Goal: Task Accomplishment & Management: Complete application form

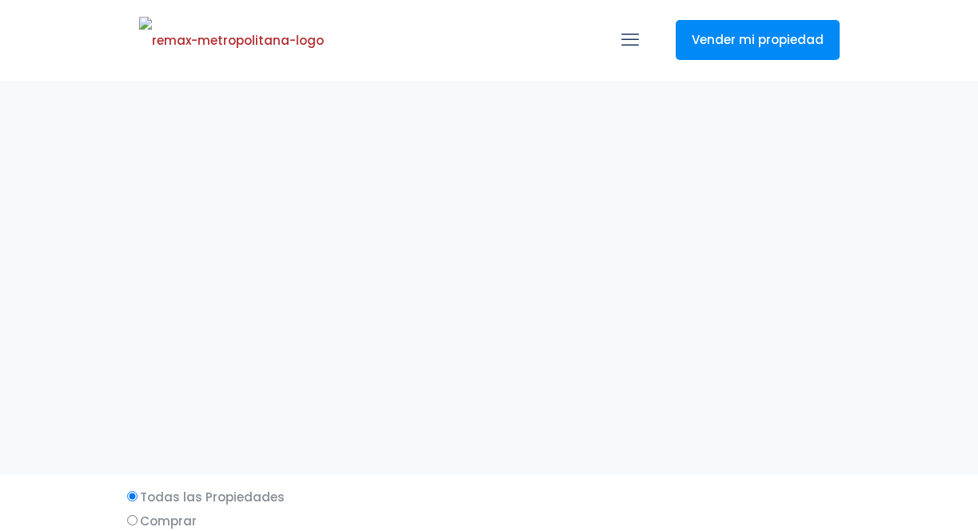
select select
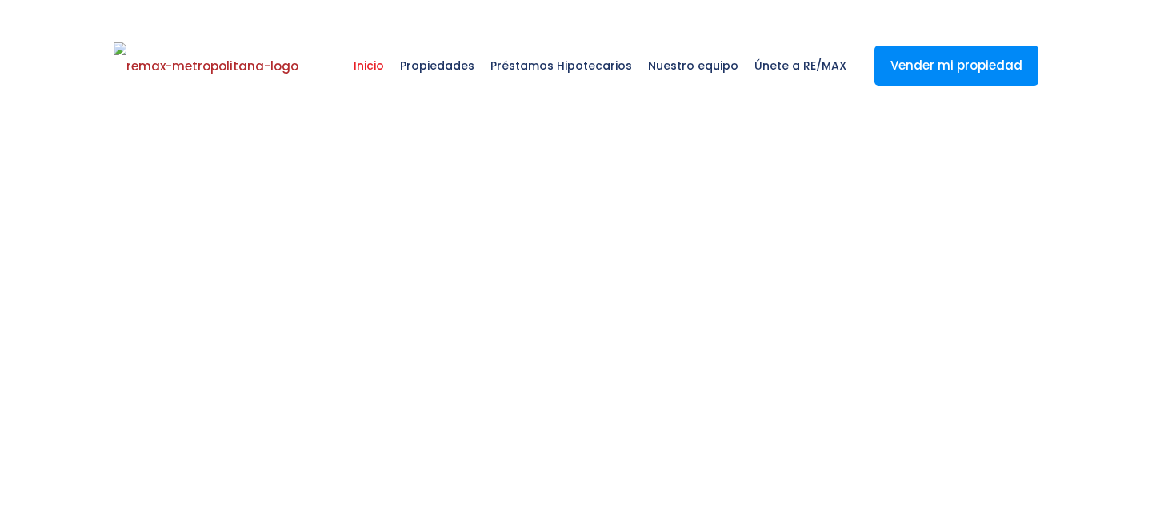
select select
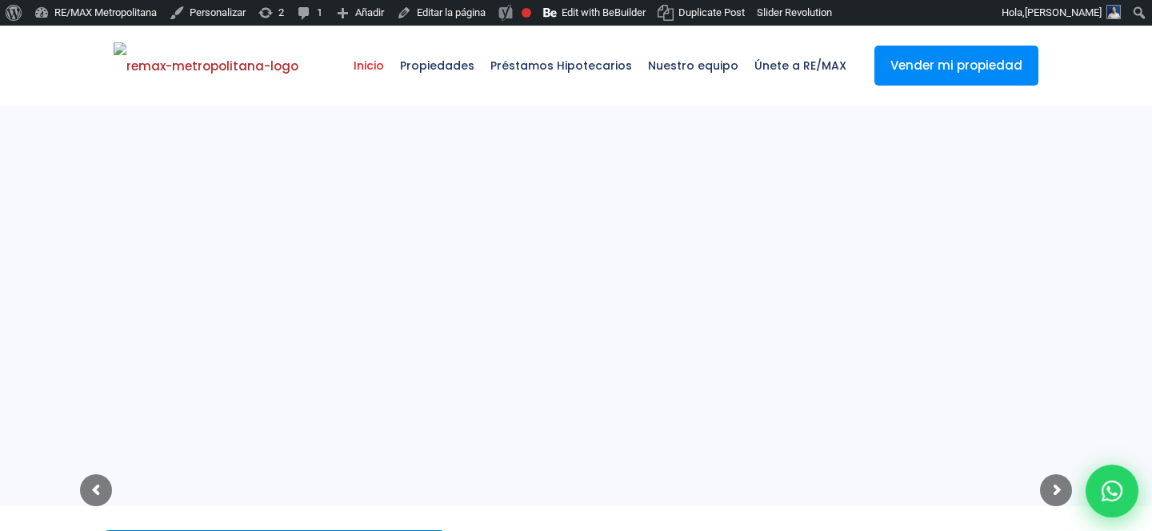
click at [1103, 489] on icon at bounding box center [1111, 491] width 21 height 21
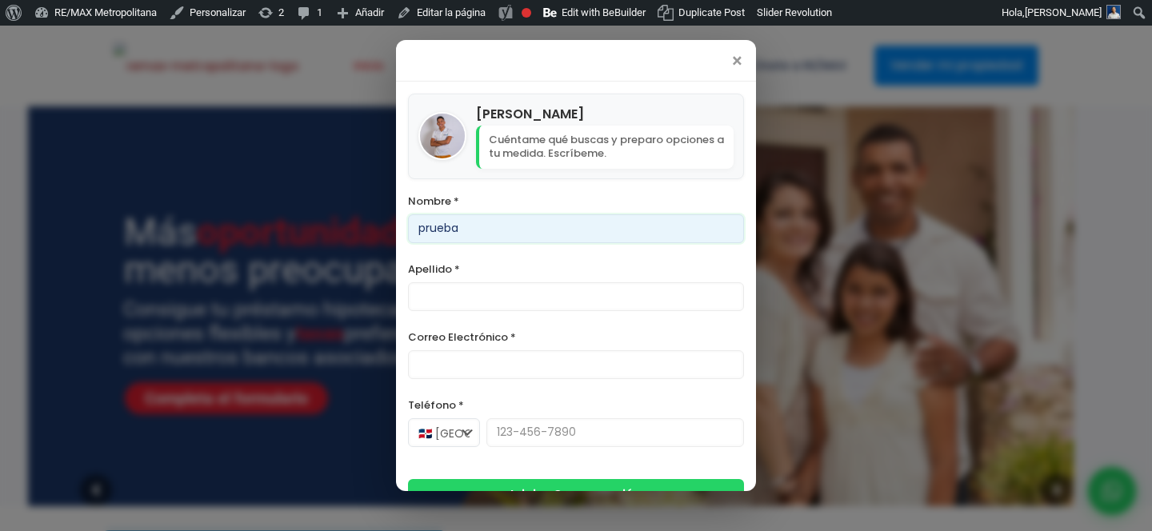
type input "prueba"
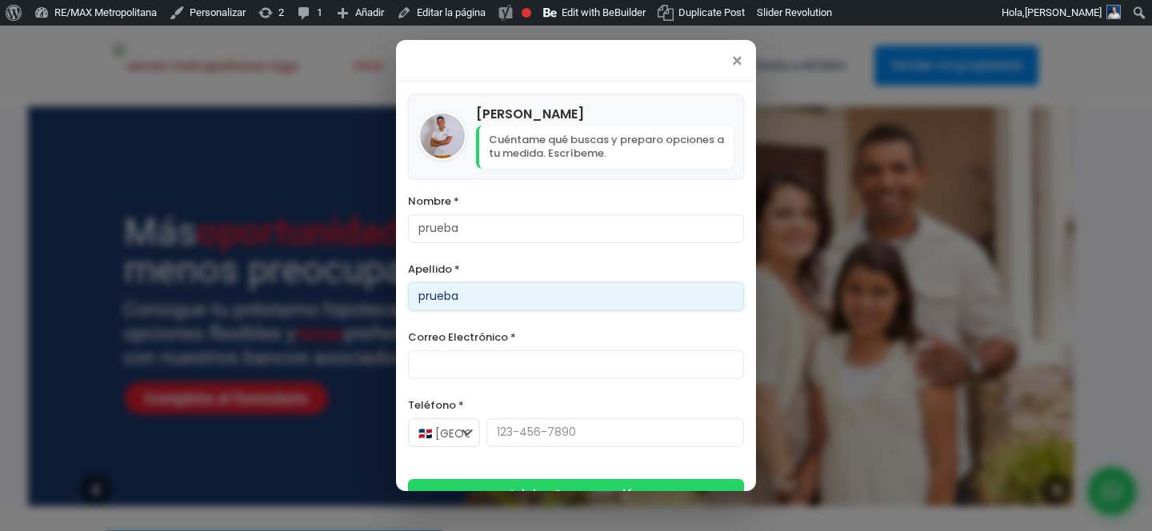
type input "prueba"
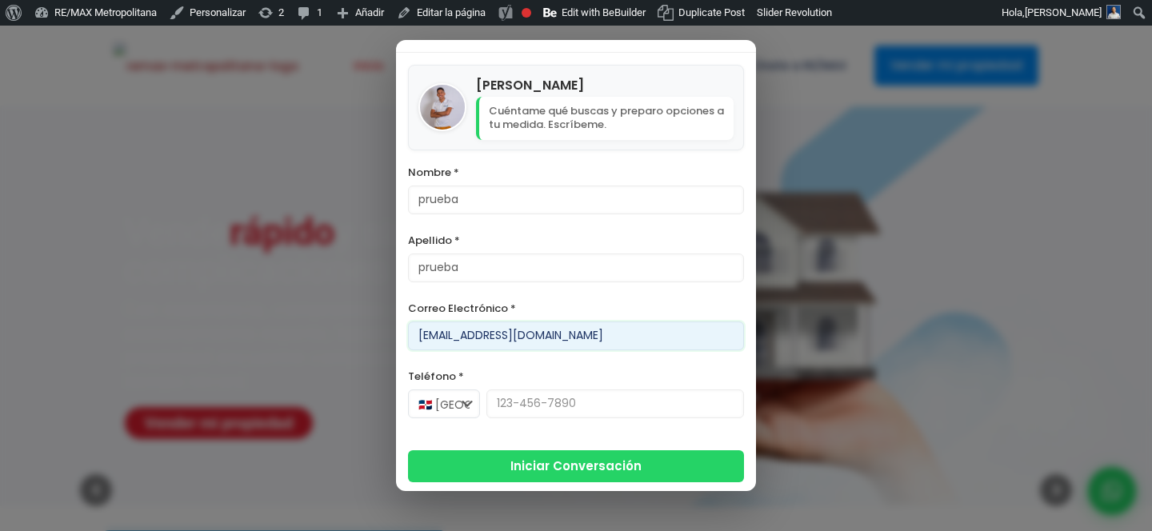
scroll to position [31, 0]
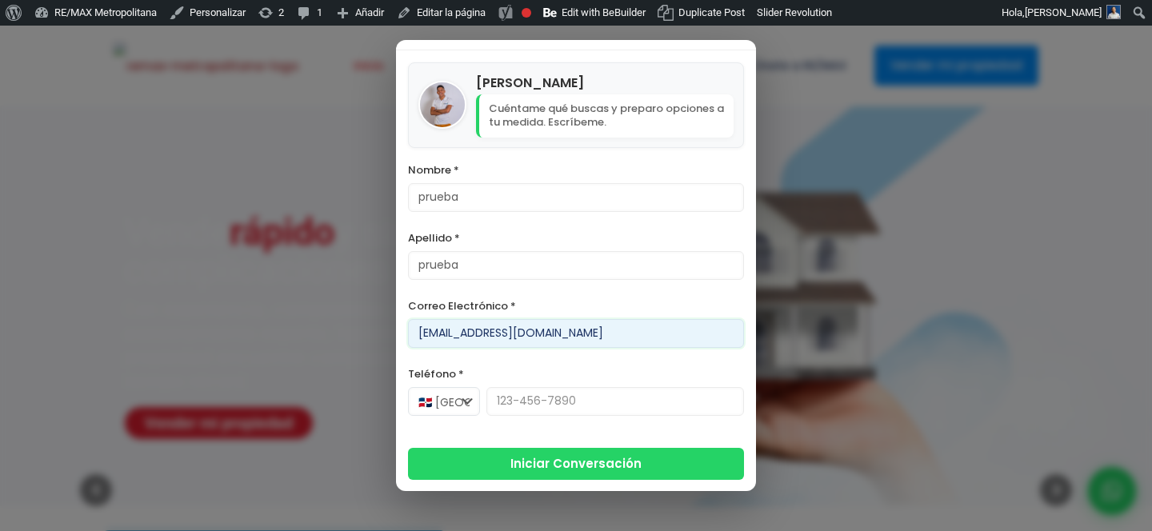
type input "prueba@gmail.com"
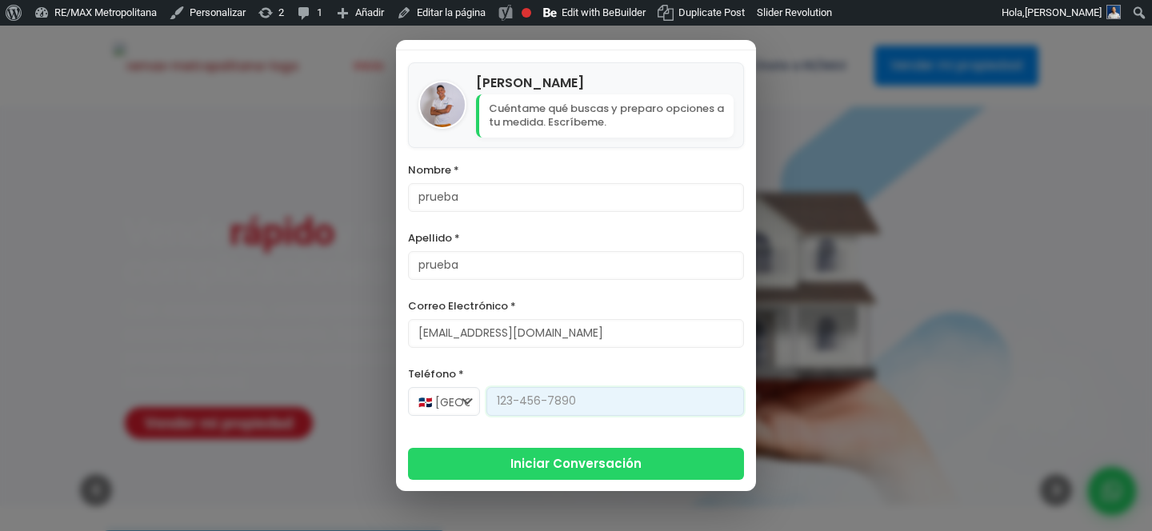
click at [568, 391] on input "Teléfono *" at bounding box center [615, 401] width 258 height 29
type input "8"
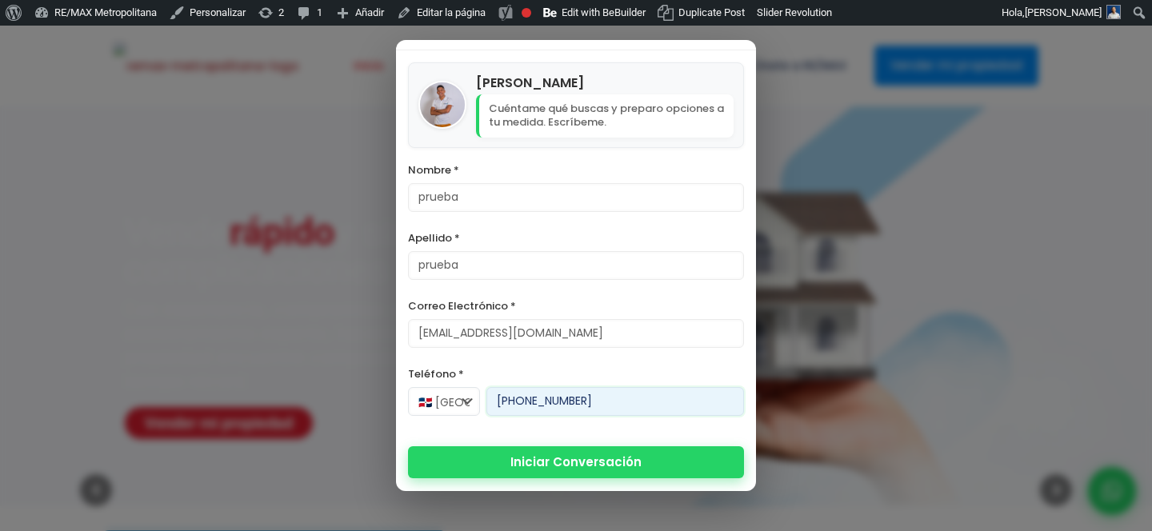
type input "[PHONE_NUMBER]"
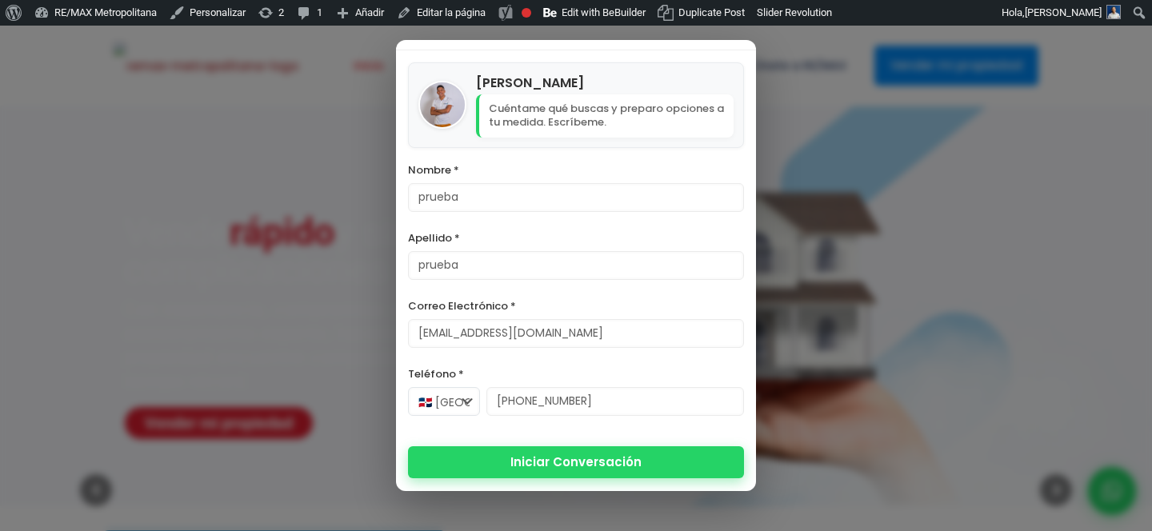
click at [585, 459] on button "Iniciar Conversación" at bounding box center [576, 462] width 336 height 32
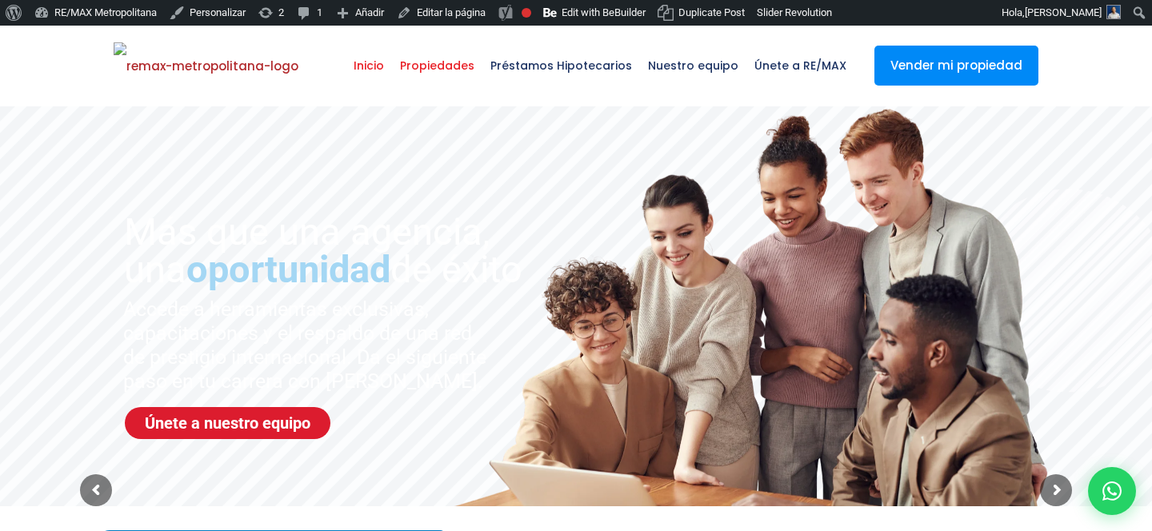
click at [465, 68] on span "Propiedades" at bounding box center [437, 66] width 90 height 48
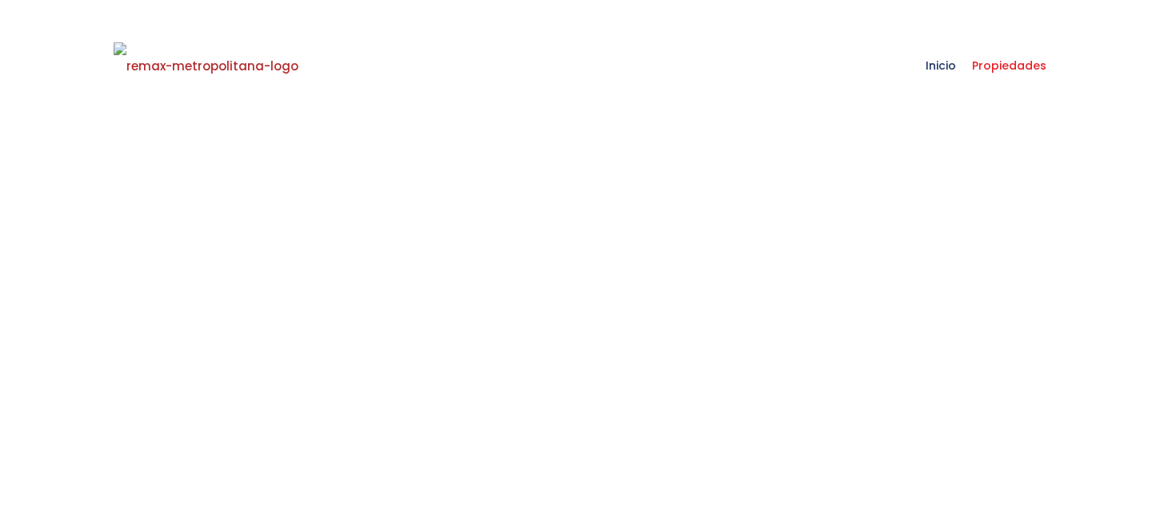
select select
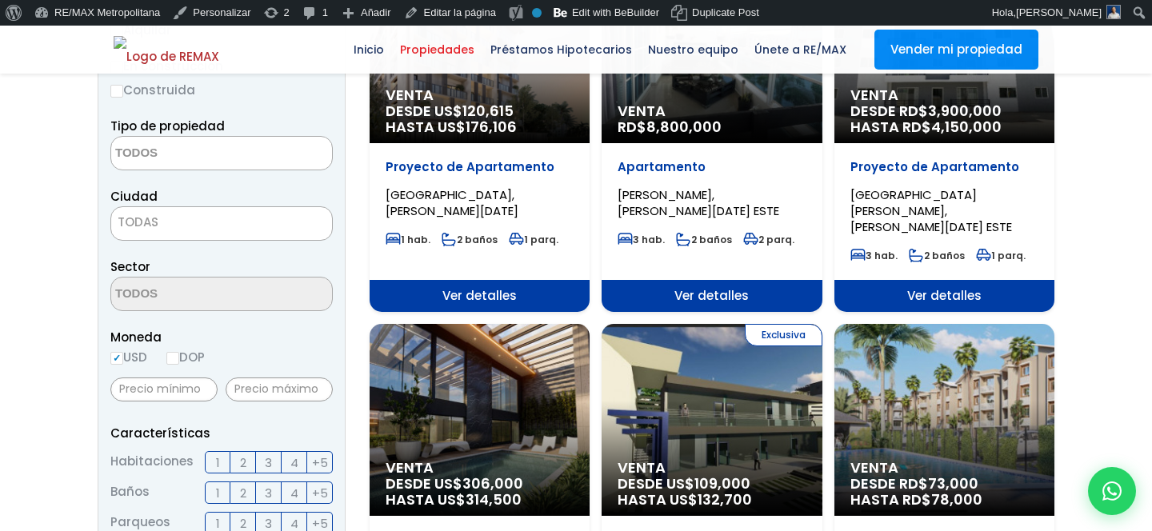
click at [501, 165] on p "Proyecto de Apartamento" at bounding box center [479, 167] width 188 height 16
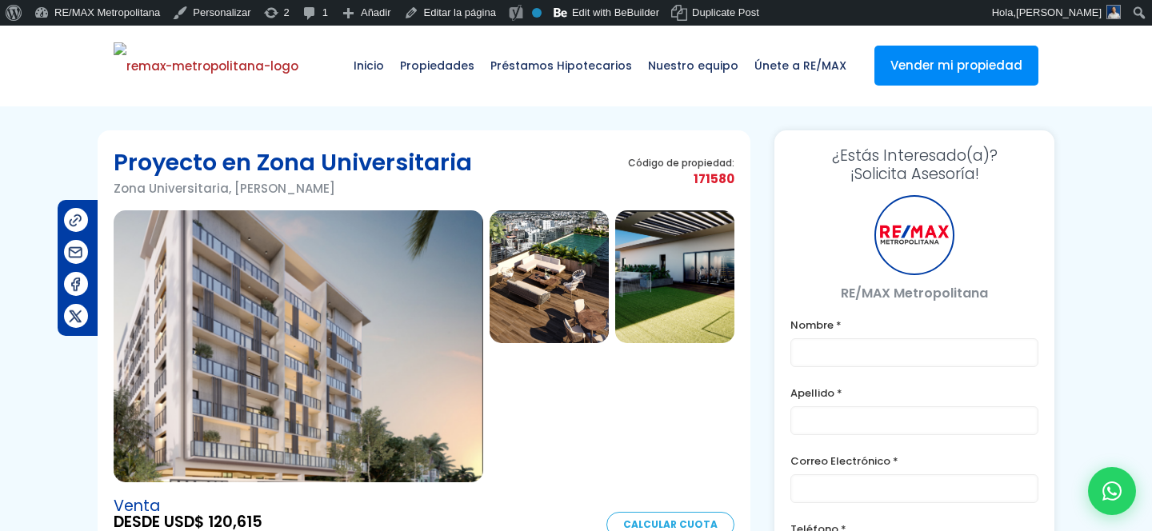
type input "prueba"
type input "prueba@gmail.com"
type input "829-230-2164"
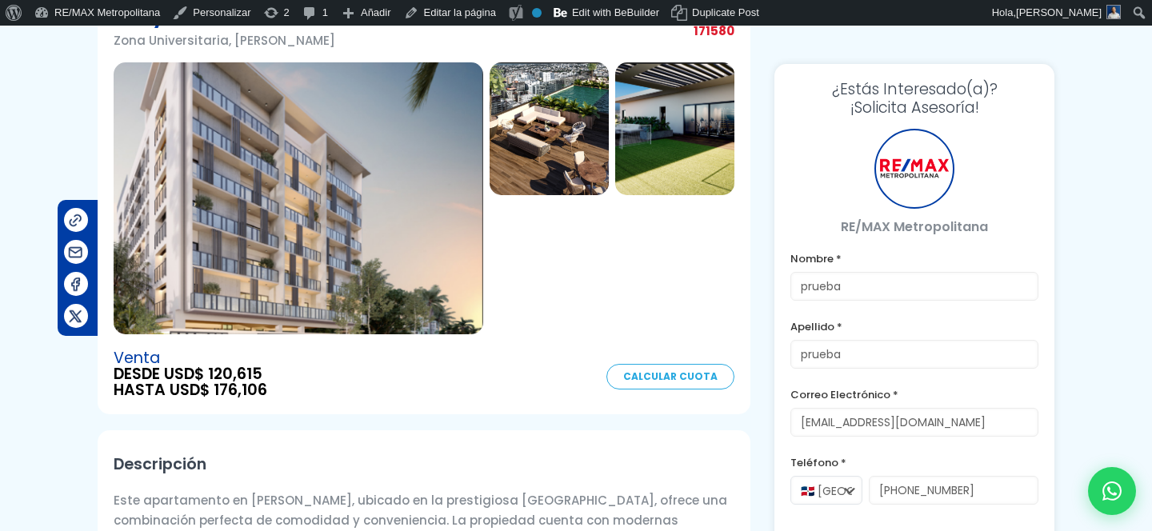
scroll to position [174, 0]
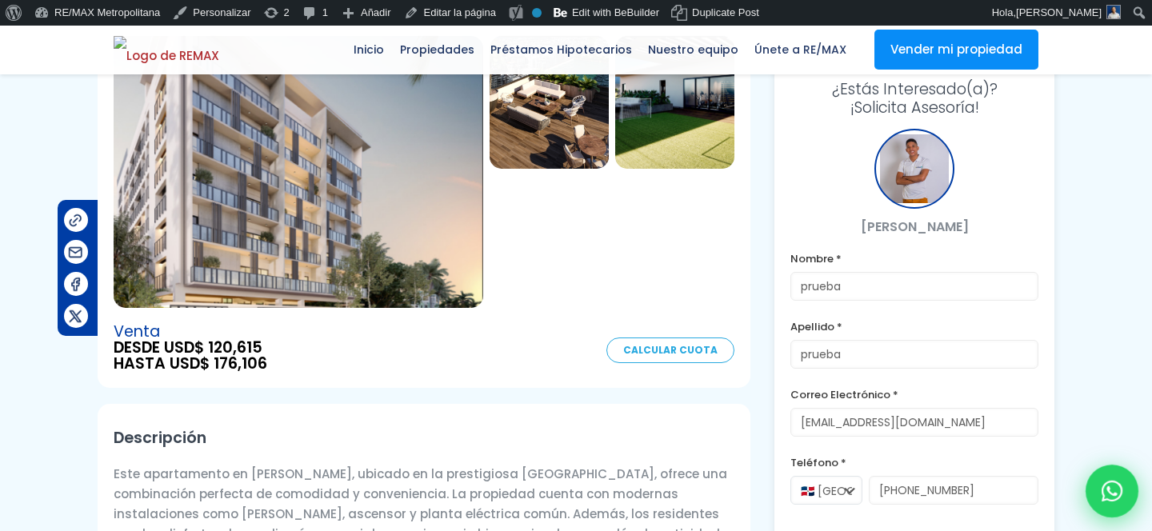
click at [1103, 489] on icon at bounding box center [1111, 491] width 21 height 21
type input "prueba"
type input "prueba@gmail.com"
type input "829-230-2164"
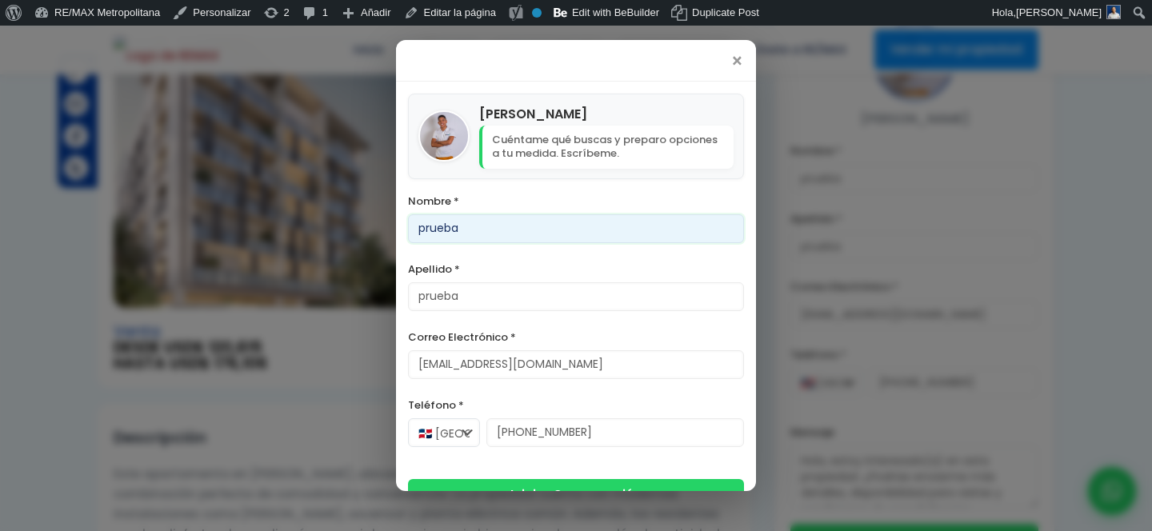
scroll to position [31, 0]
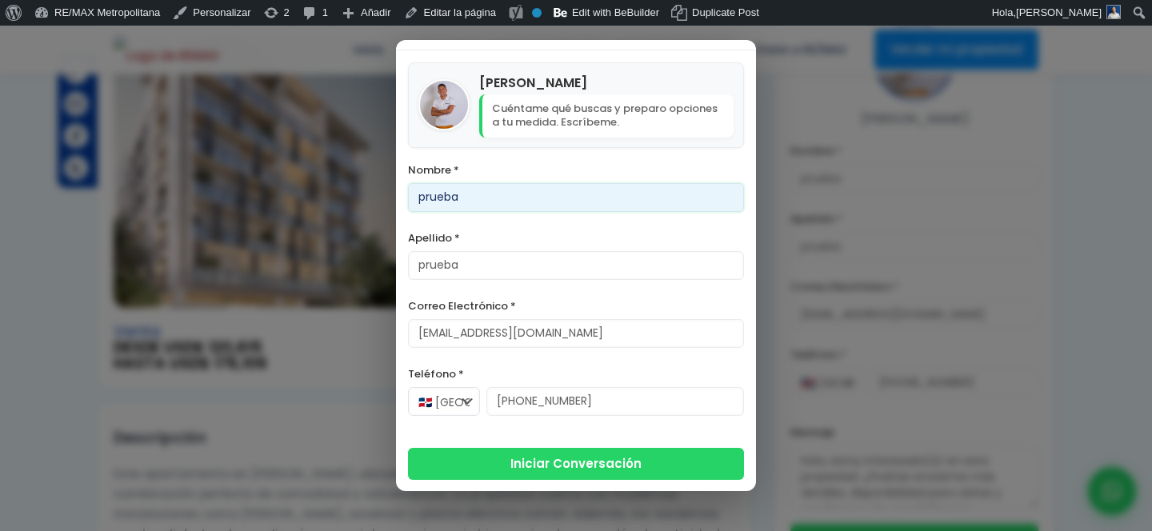
click at [493, 194] on input "prueba" at bounding box center [576, 197] width 336 height 29
type input "[PERSON_NAME]"
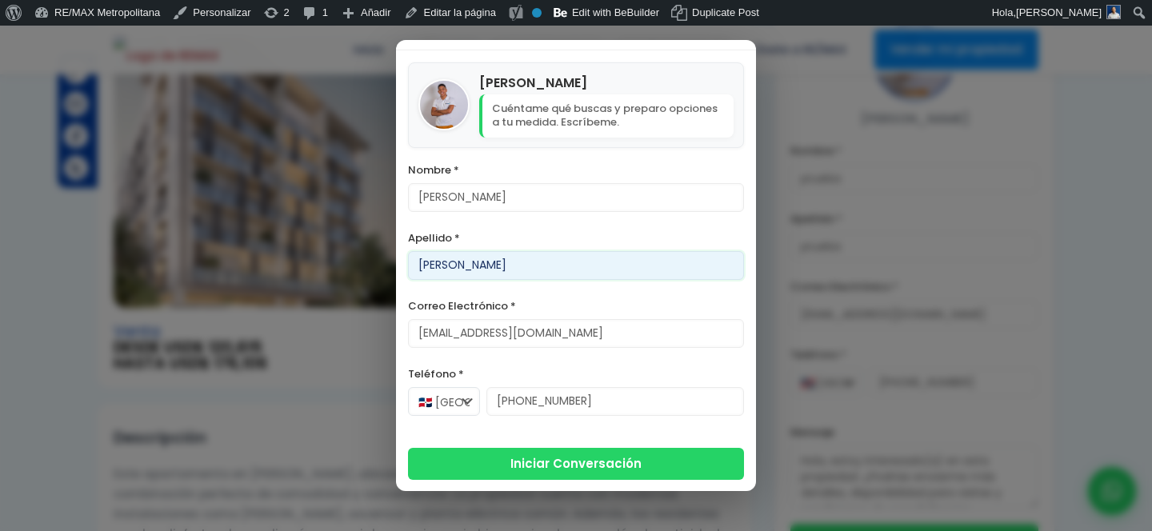
type input "[PERSON_NAME]"
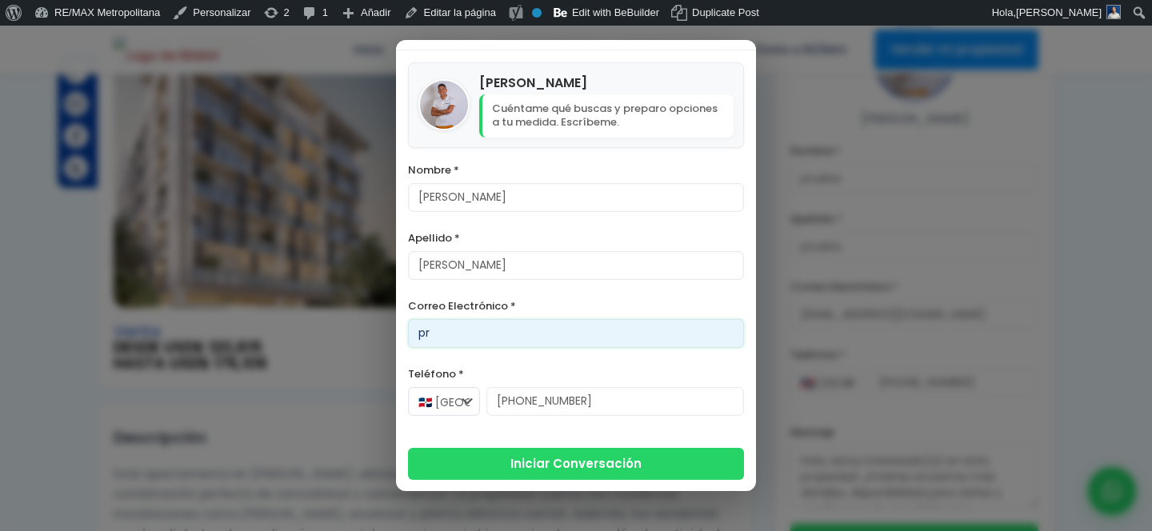
type input "p"
type input "[PERSON_NAME][EMAIL_ADDRESS][DOMAIN_NAME]"
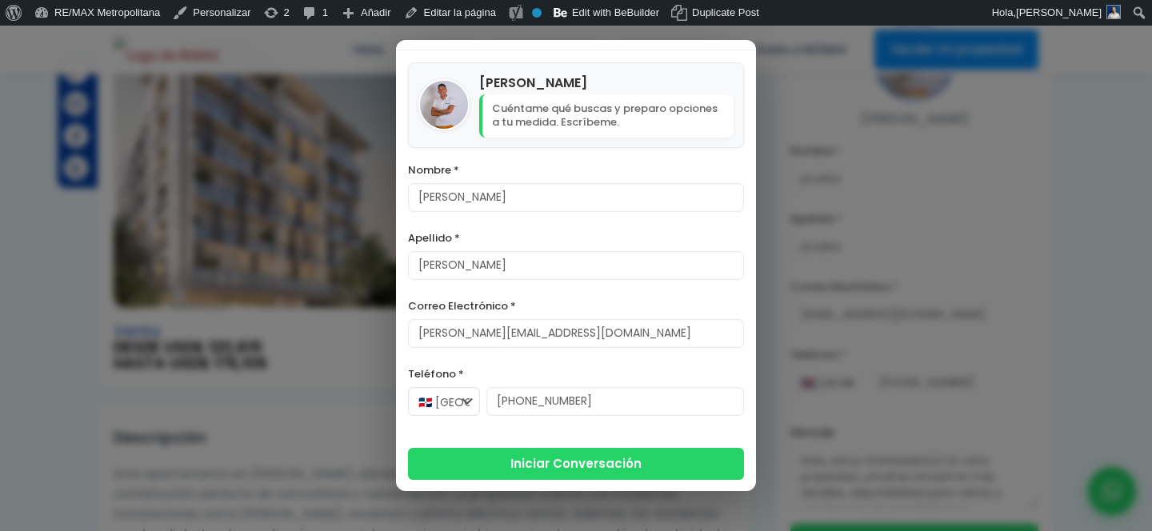
click at [530, 478] on div "Iniciar Conversación" at bounding box center [576, 464] width 336 height 32
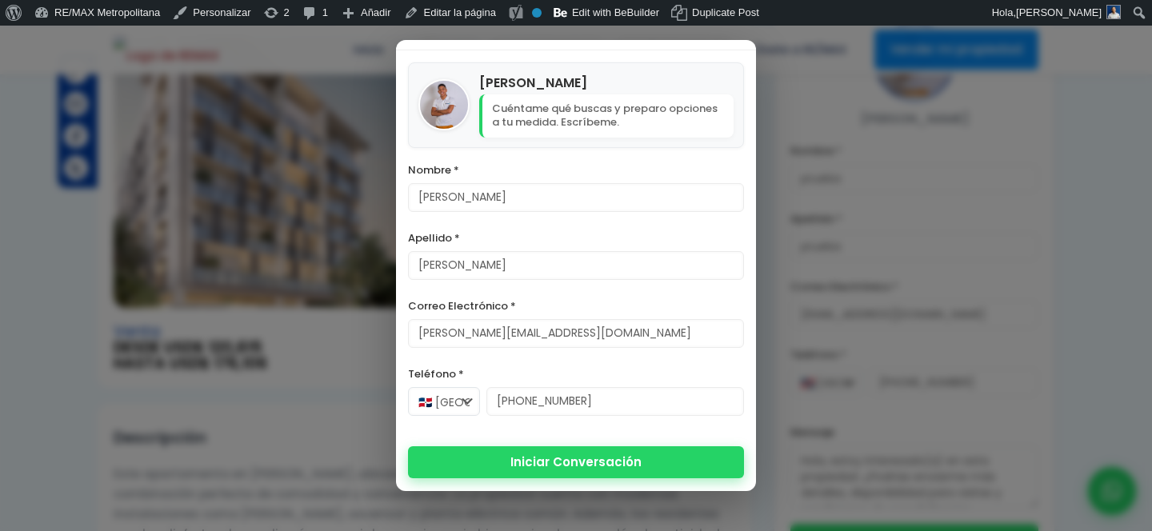
click at [592, 456] on button "Iniciar Conversación" at bounding box center [576, 462] width 336 height 32
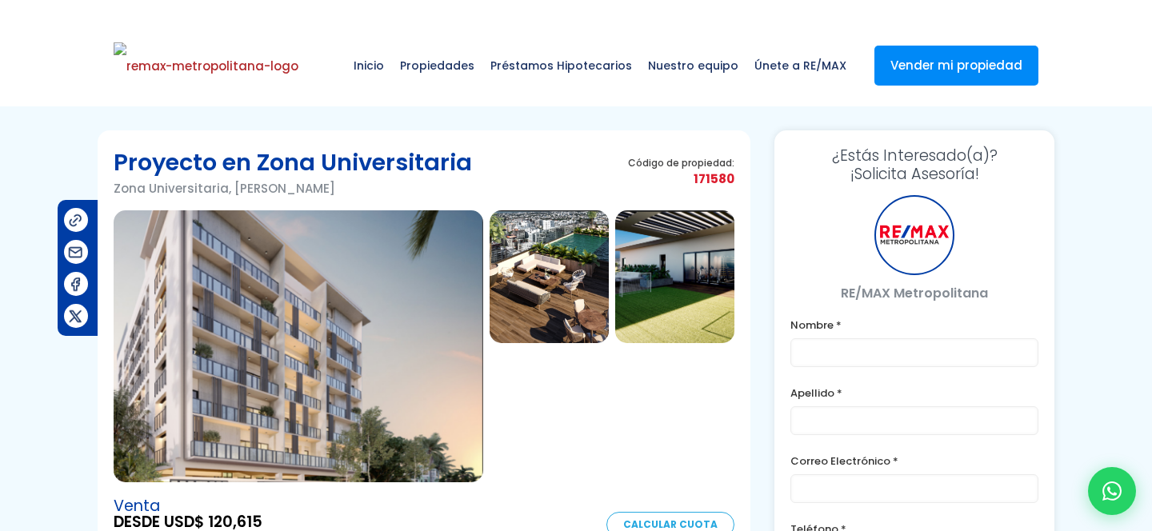
type input "[PERSON_NAME]"
type input "[PERSON_NAME][EMAIL_ADDRESS][DOMAIN_NAME]"
type input "[PHONE_NUMBER]"
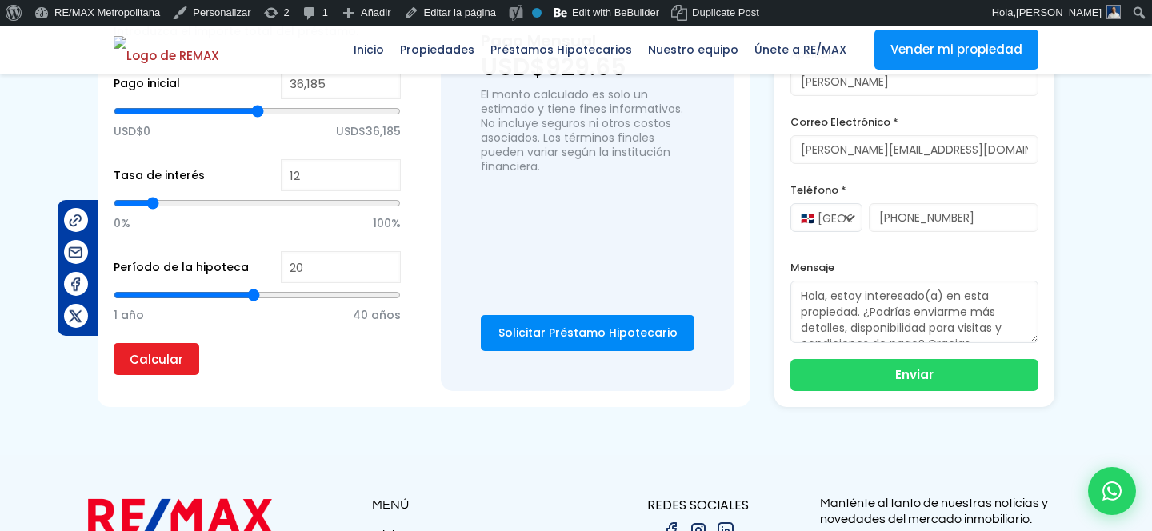
scroll to position [1116, 0]
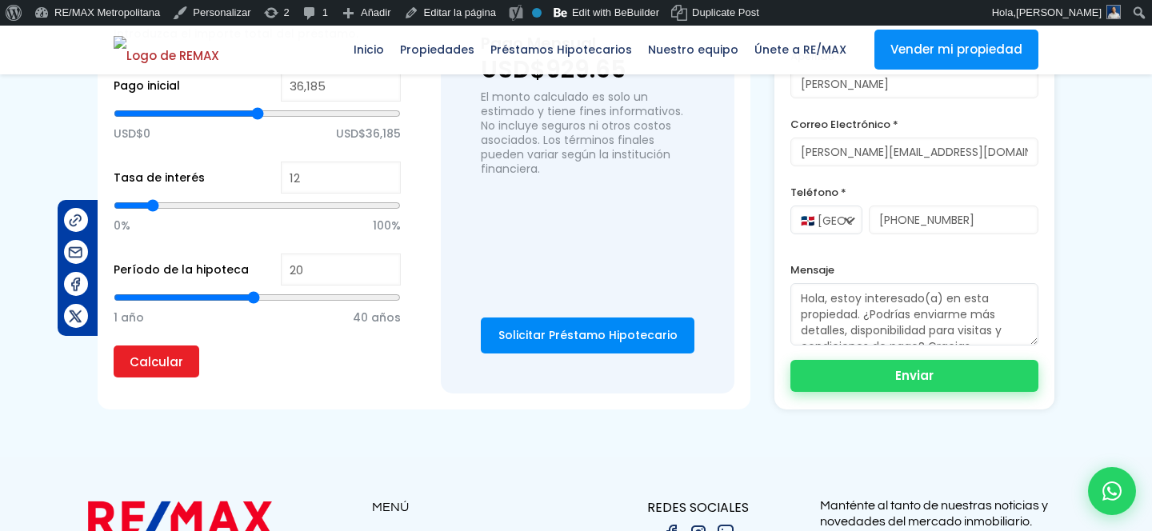
click at [902, 380] on button "Enviar" at bounding box center [914, 376] width 248 height 32
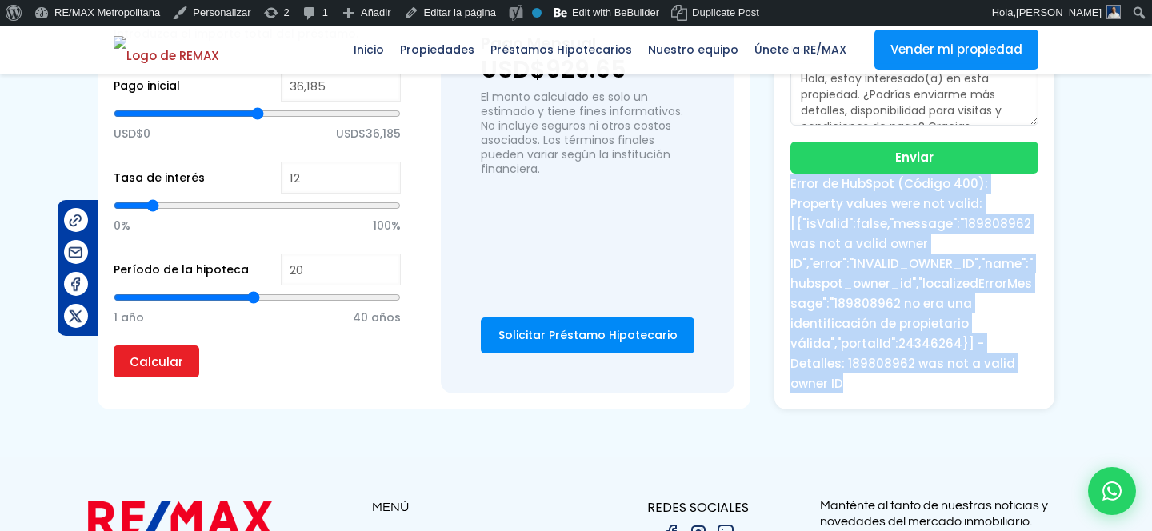
drag, startPoint x: 1024, startPoint y: 387, endPoint x: 785, endPoint y: 204, distance: 301.2
copy div "Error de HubSpot (Código 400): Property values were not valid: [{"isValid":fals…"
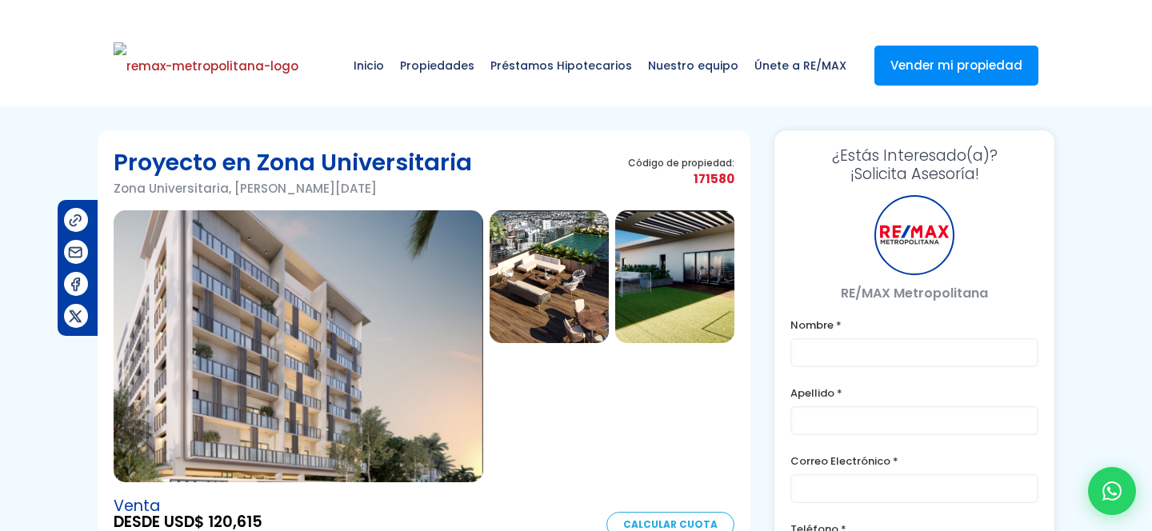
type input "[PERSON_NAME]"
type input "[PERSON_NAME][EMAIL_ADDRESS][DOMAIN_NAME]"
type input "[PHONE_NUMBER]"
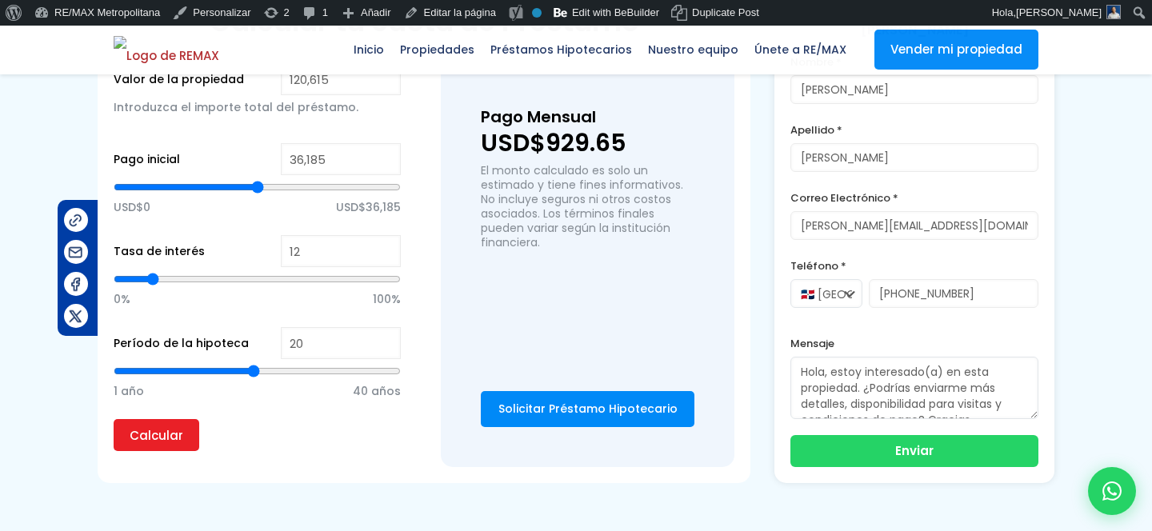
scroll to position [1024, 0]
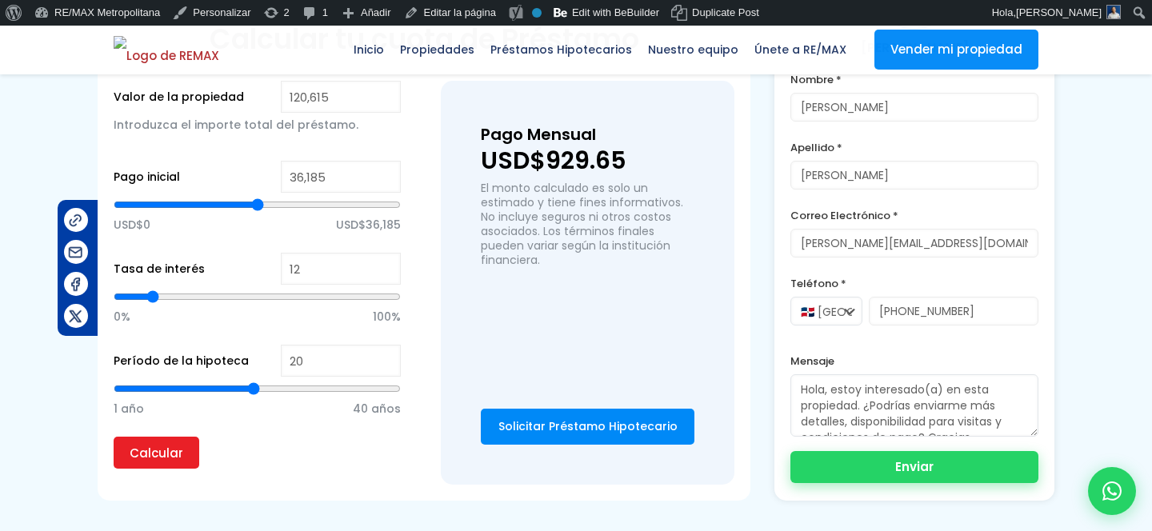
click at [864, 474] on button "Enviar" at bounding box center [914, 467] width 248 height 32
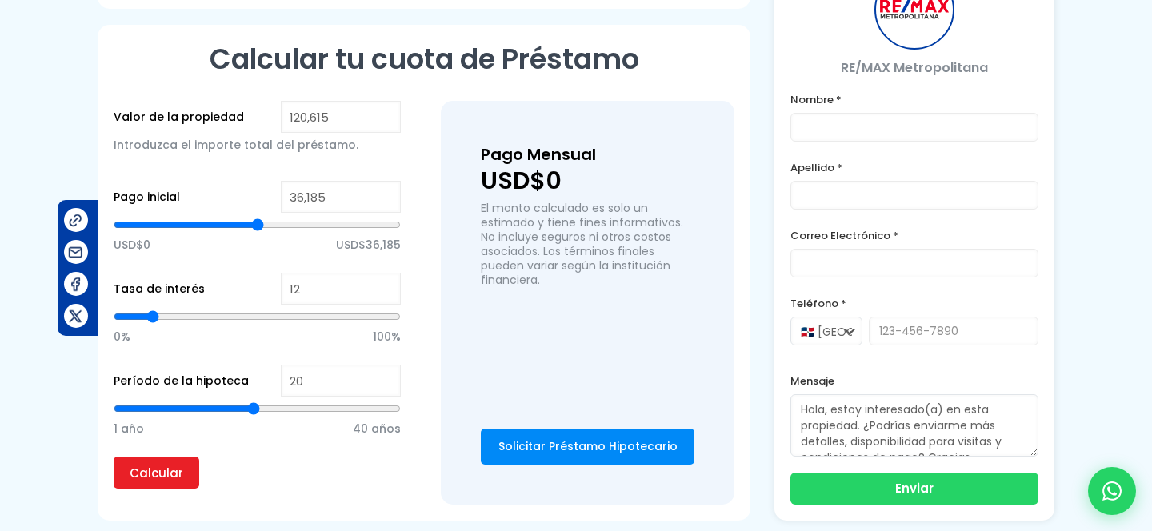
type input "[PERSON_NAME]"
type input "[PERSON_NAME][EMAIL_ADDRESS][DOMAIN_NAME]"
type input "[PHONE_NUMBER]"
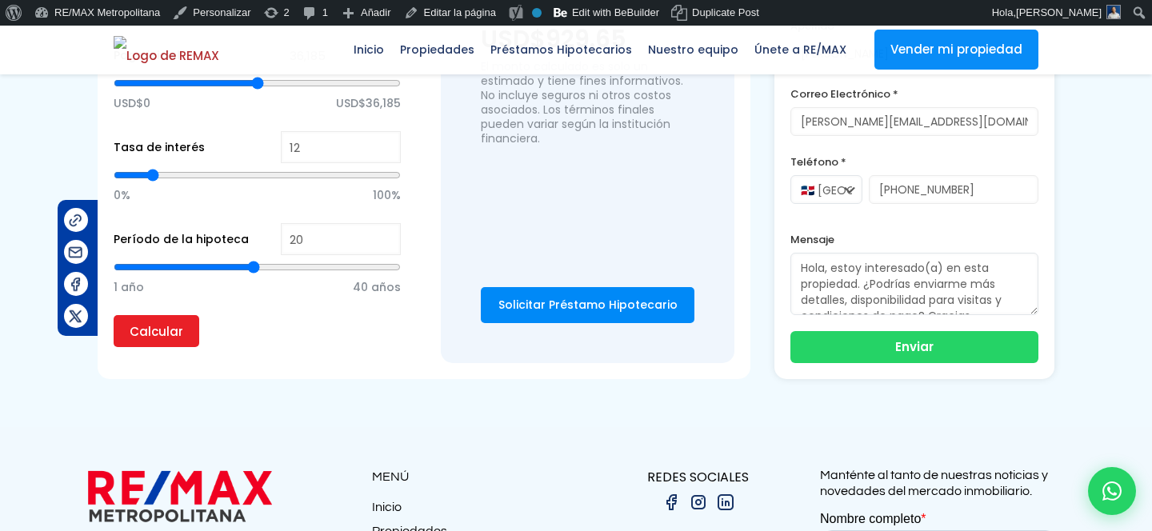
scroll to position [1164, 0]
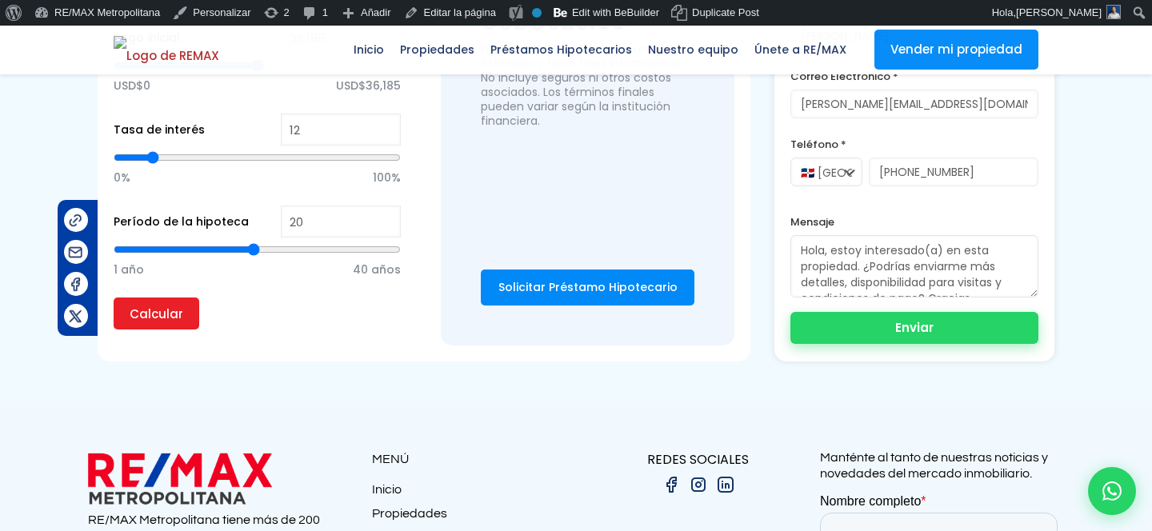
click at [869, 337] on button "Enviar" at bounding box center [914, 328] width 248 height 32
